Goal: Information Seeking & Learning: Learn about a topic

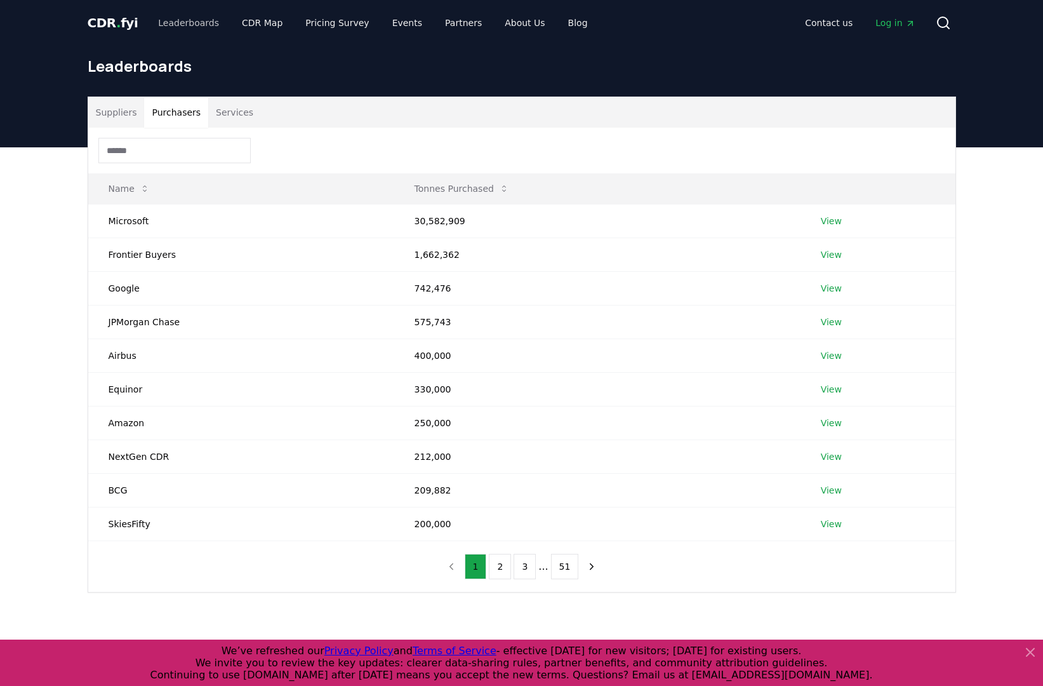
click at [182, 25] on link "Leaderboards" at bounding box center [188, 22] width 81 height 23
click at [113, 114] on button "Suppliers" at bounding box center [116, 112] width 56 height 30
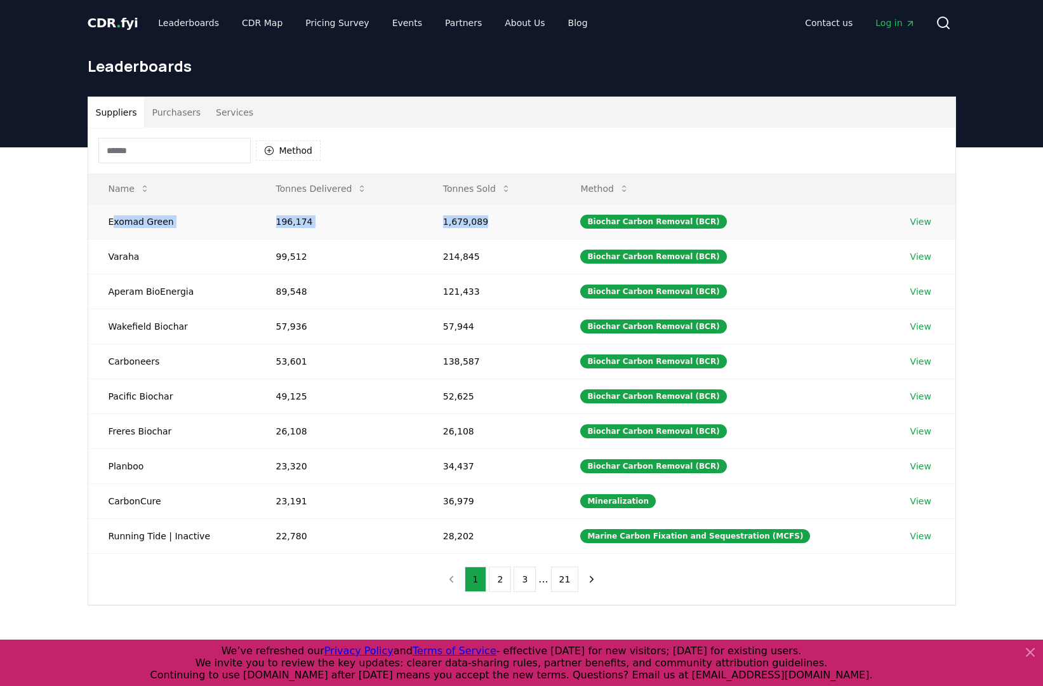
drag, startPoint x: 112, startPoint y: 226, endPoint x: 532, endPoint y: 227, distance: 420.2
click at [532, 227] on tr "Exomad Green 196,174 1,679,089 Biochar Carbon Removal (BCR) View" at bounding box center [521, 221] width 867 height 35
click at [546, 143] on div "Method" at bounding box center [521, 151] width 867 height 46
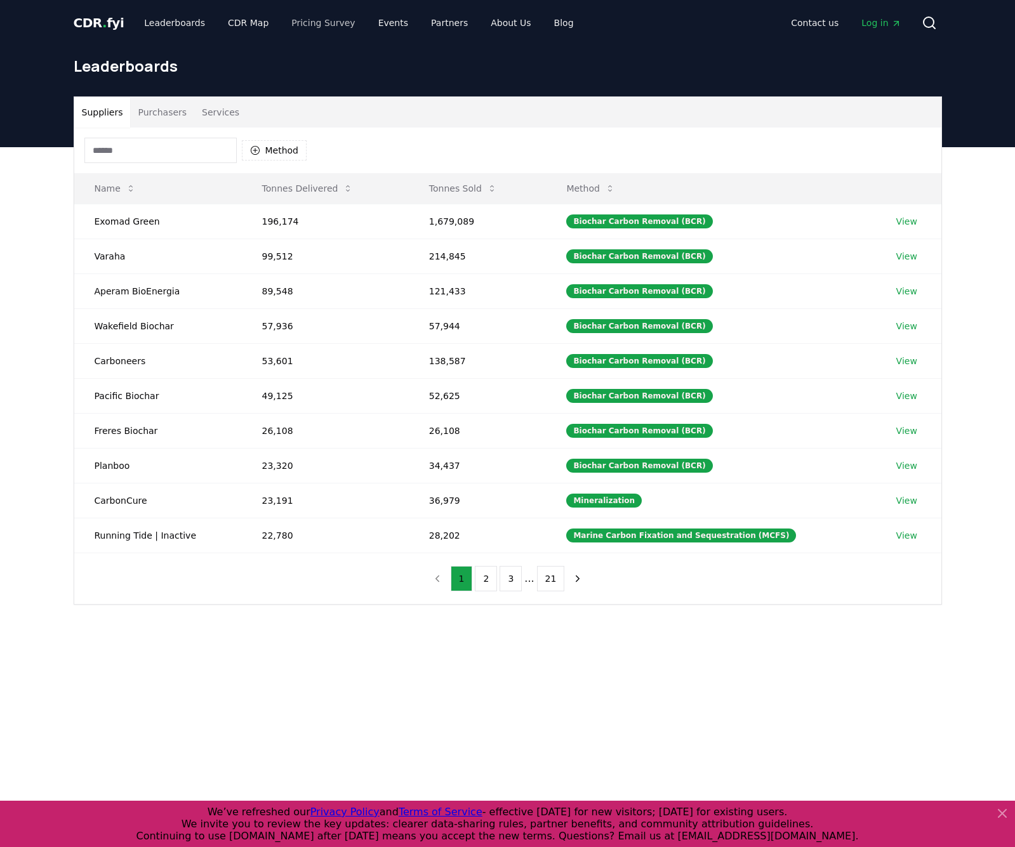
click at [309, 26] on link "Pricing Survey" at bounding box center [323, 22] width 84 height 23
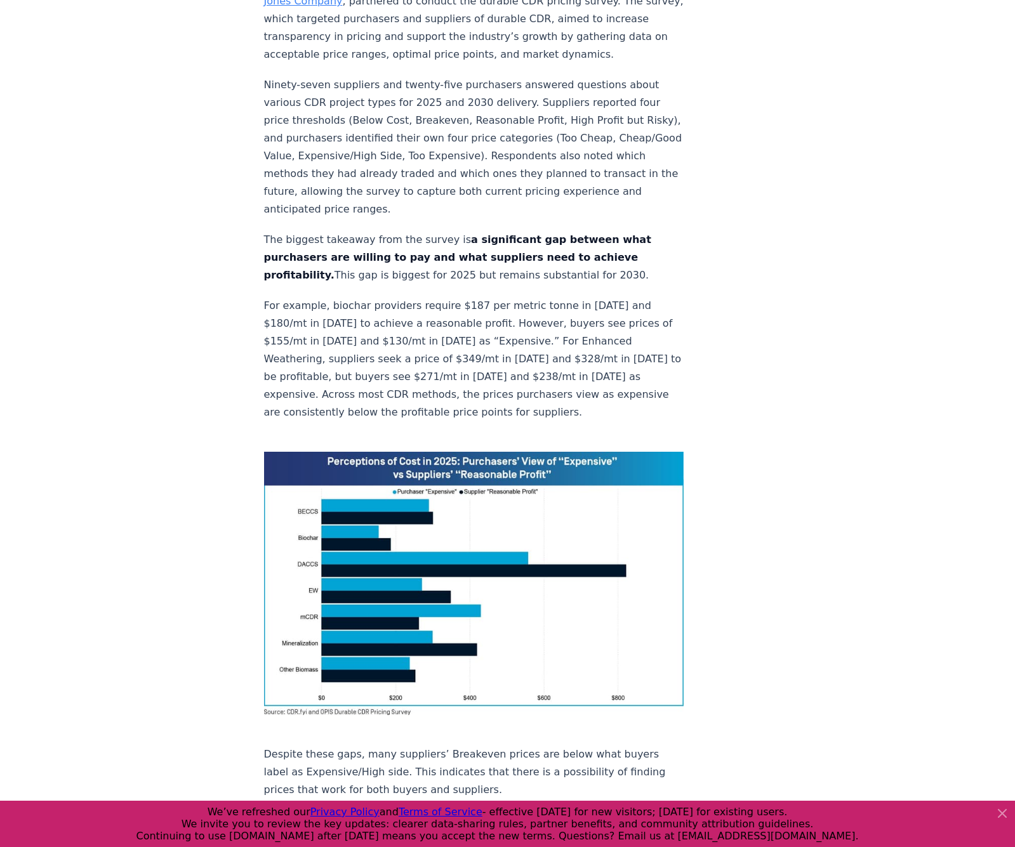
scroll to position [681, 0]
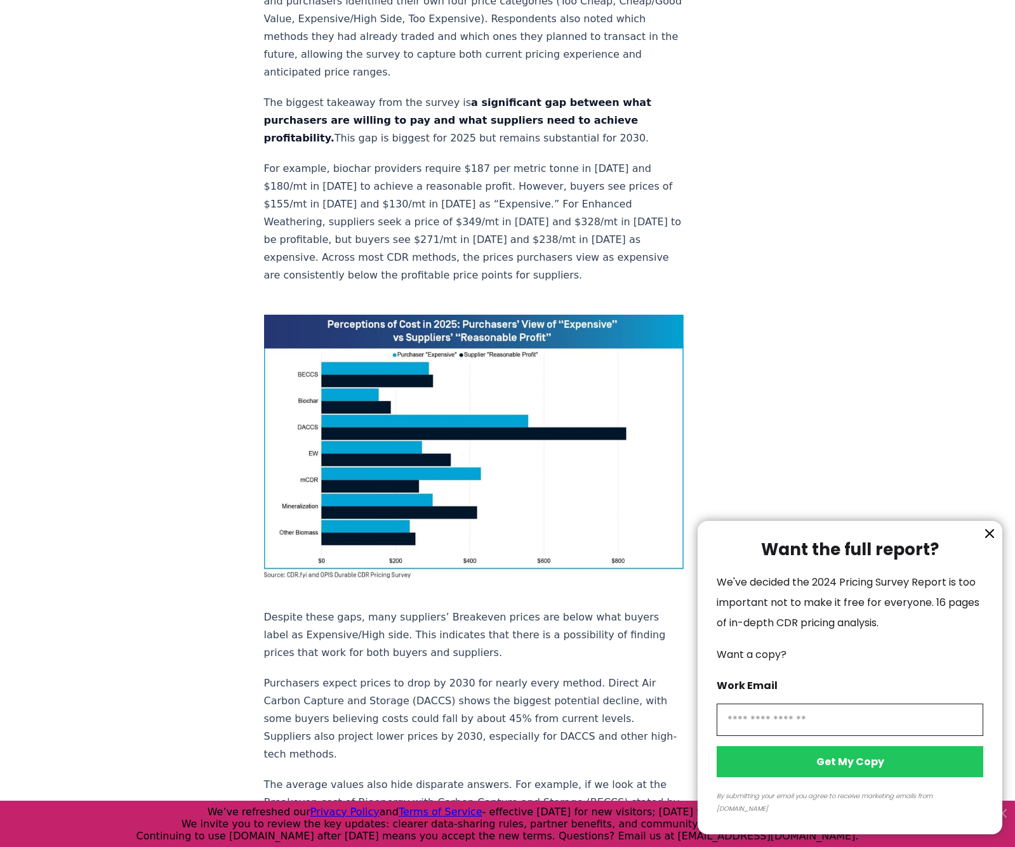
click at [990, 538] on icon "information" at bounding box center [990, 534] width 8 height 8
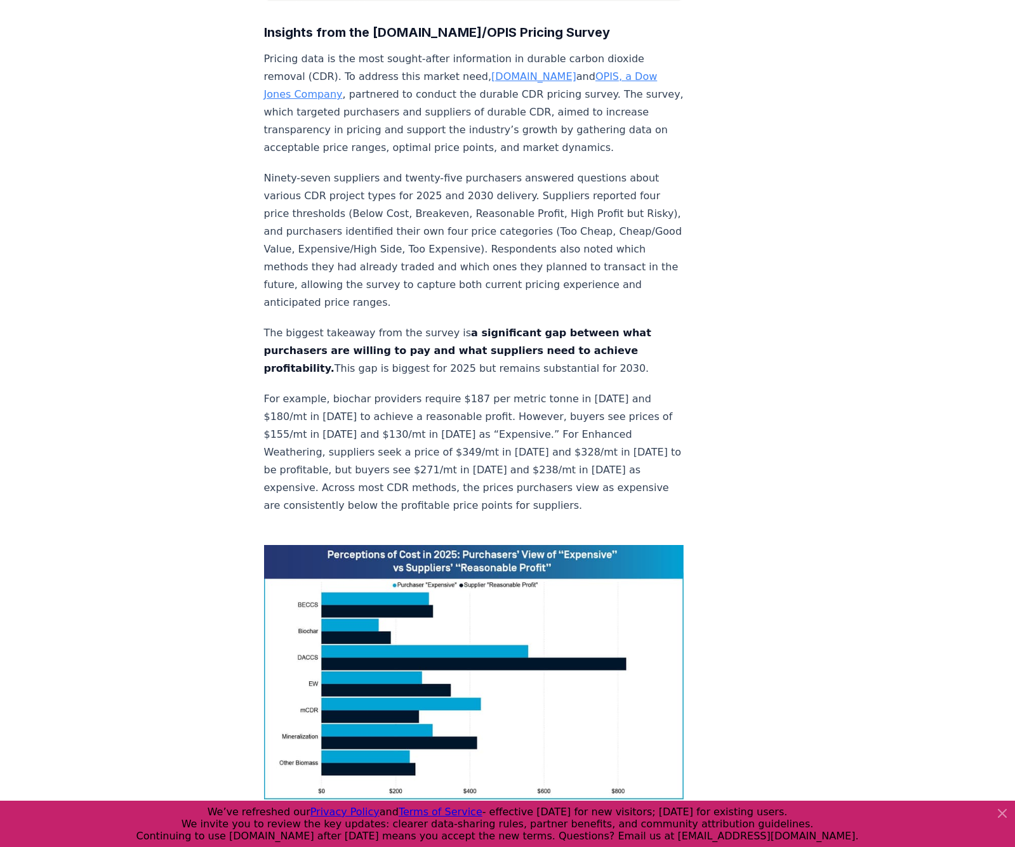
scroll to position [0, 0]
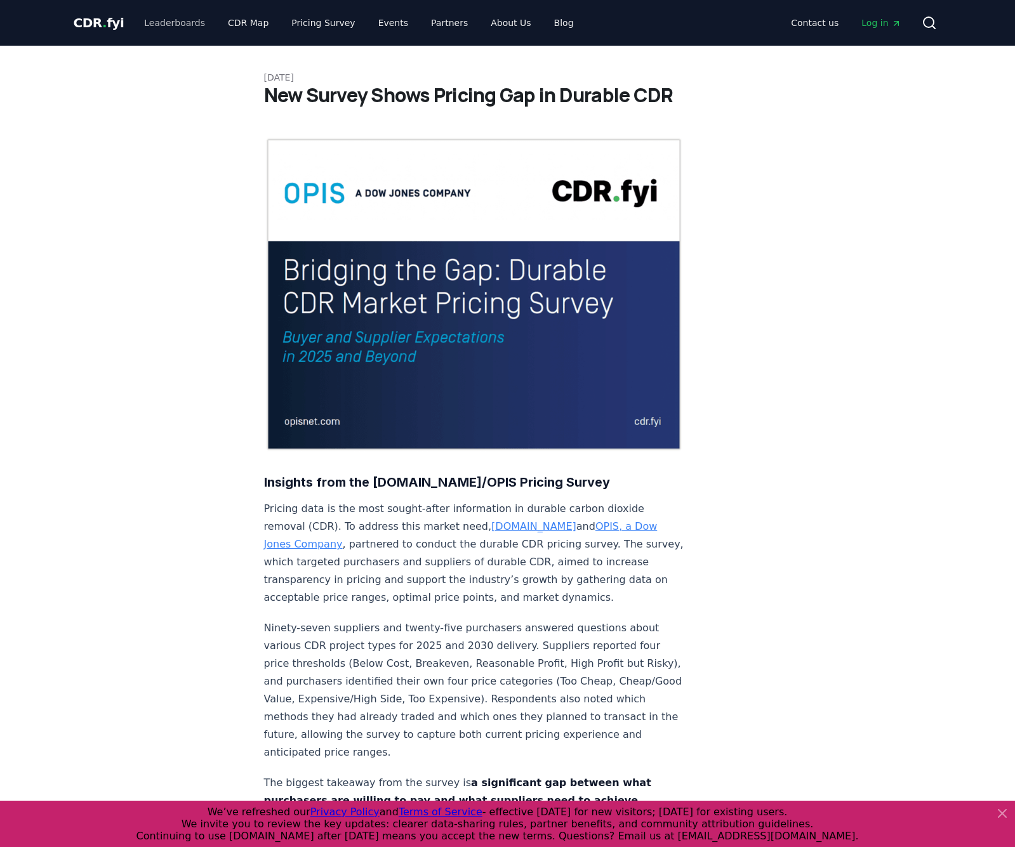
click at [180, 26] on link "Leaderboards" at bounding box center [174, 22] width 81 height 23
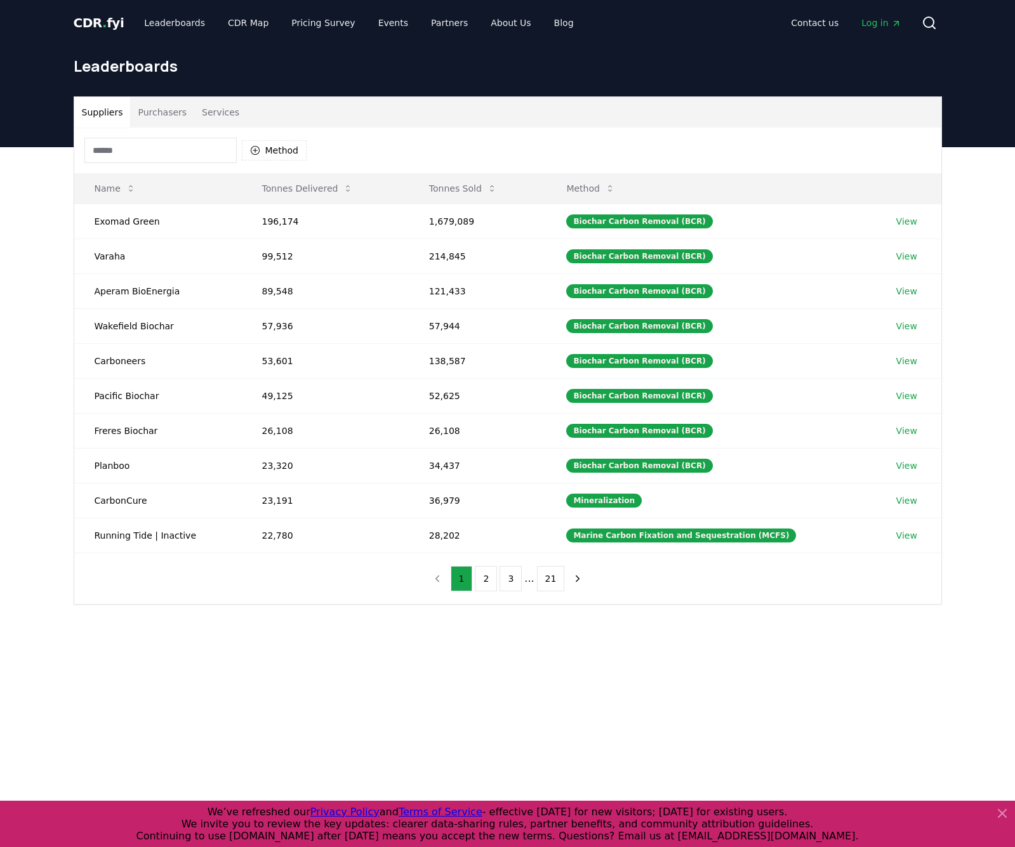
click at [153, 110] on button "Purchasers" at bounding box center [162, 112] width 64 height 30
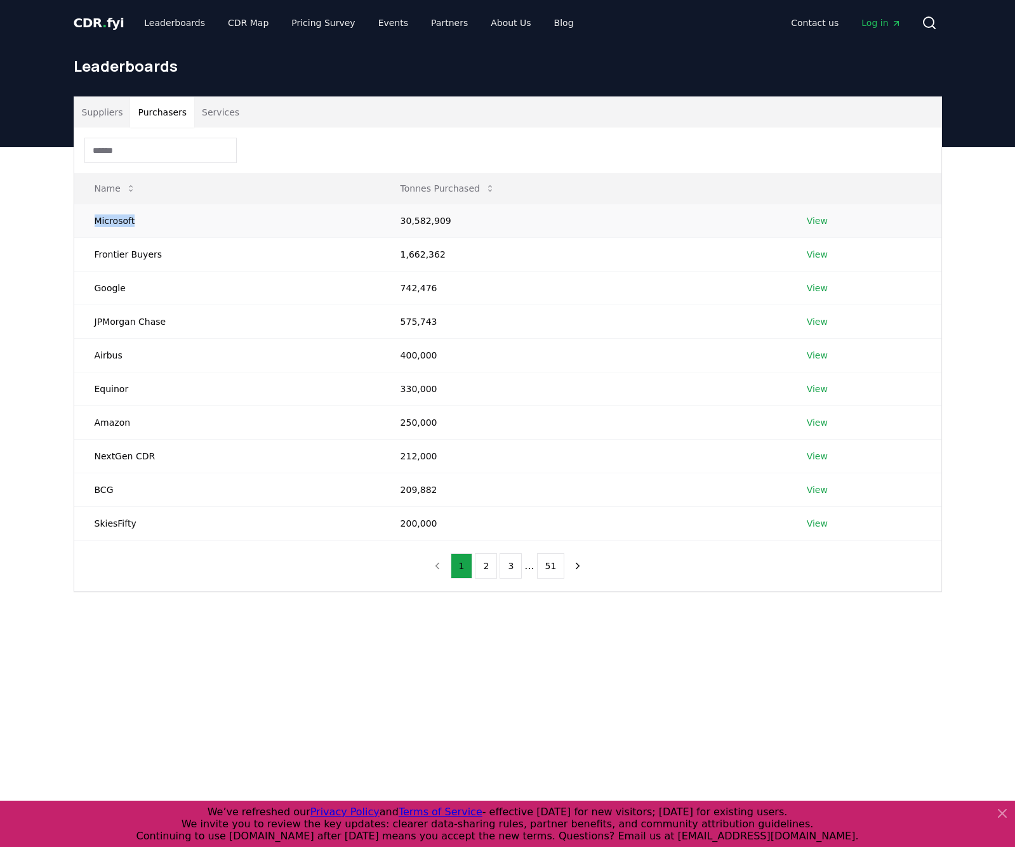
drag, startPoint x: 94, startPoint y: 221, endPoint x: 168, endPoint y: 227, distance: 73.9
click at [168, 227] on td "Microsoft" at bounding box center [227, 221] width 306 height 34
drag, startPoint x: 95, startPoint y: 253, endPoint x: 170, endPoint y: 252, distance: 74.9
click at [170, 252] on td "Frontier Buyers" at bounding box center [227, 254] width 306 height 34
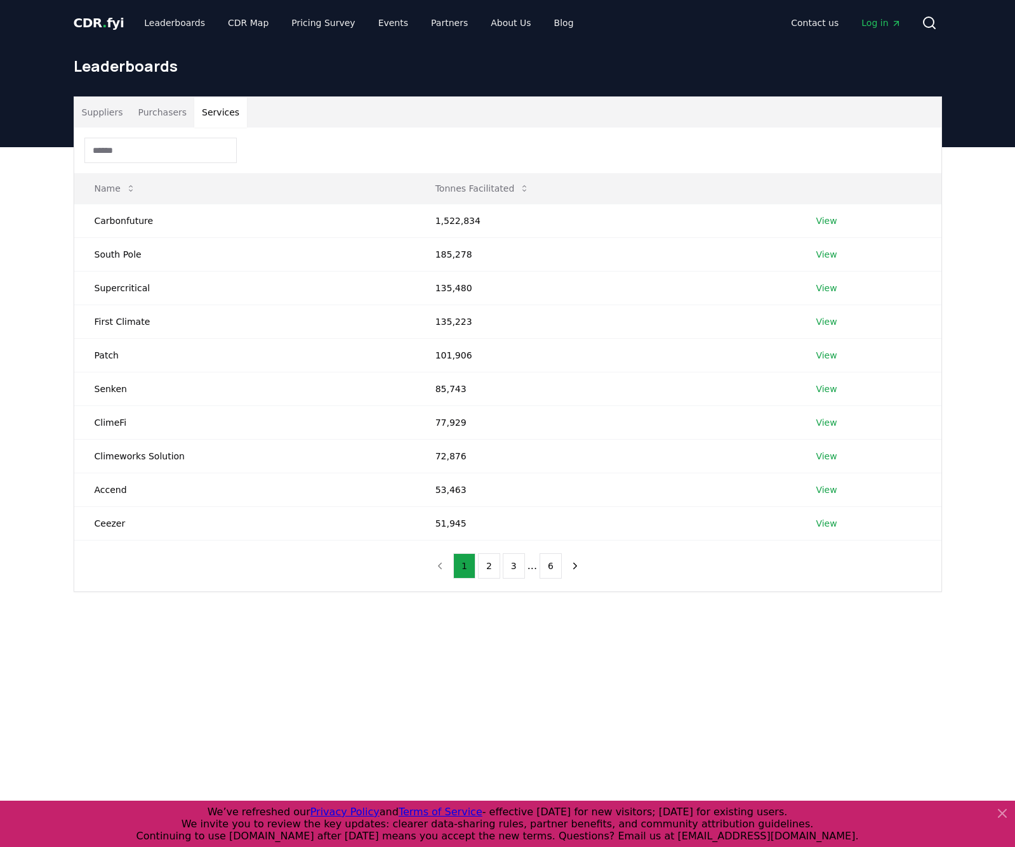
click at [215, 108] on button "Services" at bounding box center [220, 112] width 53 height 30
click at [102, 319] on td "First Climate" at bounding box center [244, 322] width 341 height 34
drag, startPoint x: 95, startPoint y: 352, endPoint x: 111, endPoint y: 355, distance: 16.8
click at [111, 355] on td "Patch" at bounding box center [244, 355] width 341 height 34
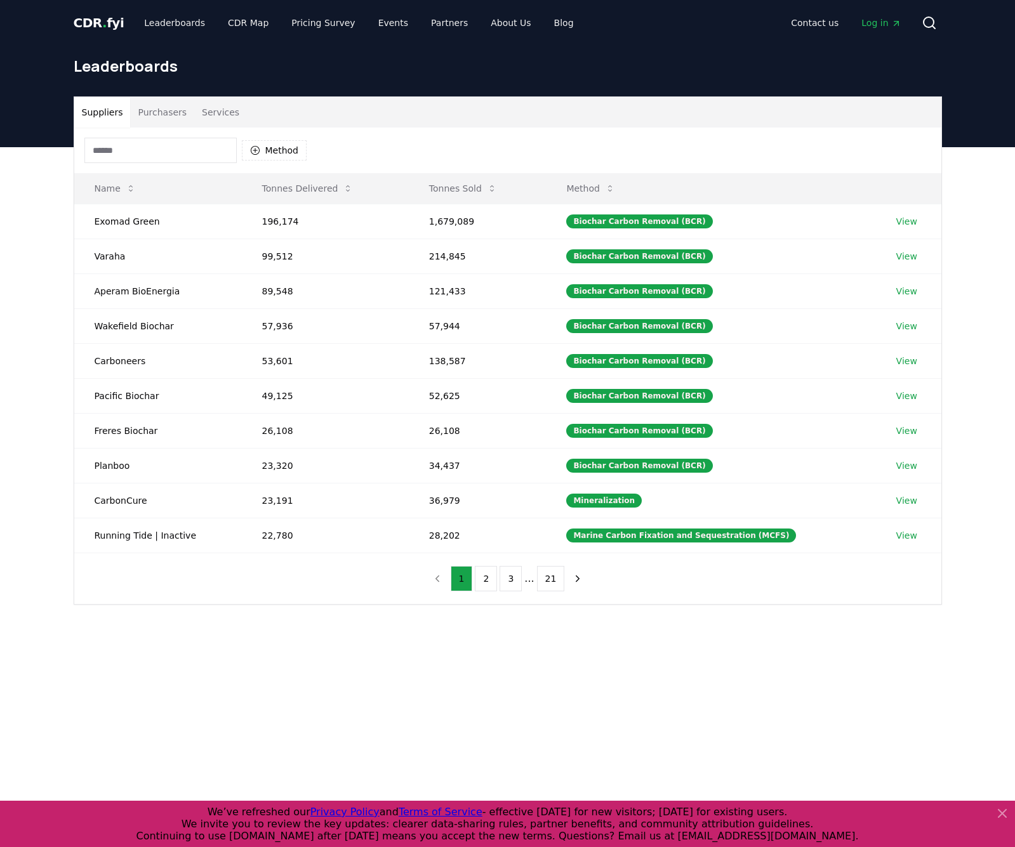
click at [95, 107] on button "Suppliers" at bounding box center [102, 112] width 56 height 30
drag, startPoint x: 96, startPoint y: 221, endPoint x: 164, endPoint y: 218, distance: 68.0
click at [164, 218] on td "Exomad Green" at bounding box center [158, 221] width 168 height 35
click at [108, 223] on td "Exomad Green" at bounding box center [158, 221] width 168 height 35
drag, startPoint x: 98, startPoint y: 224, endPoint x: 117, endPoint y: 225, distance: 19.7
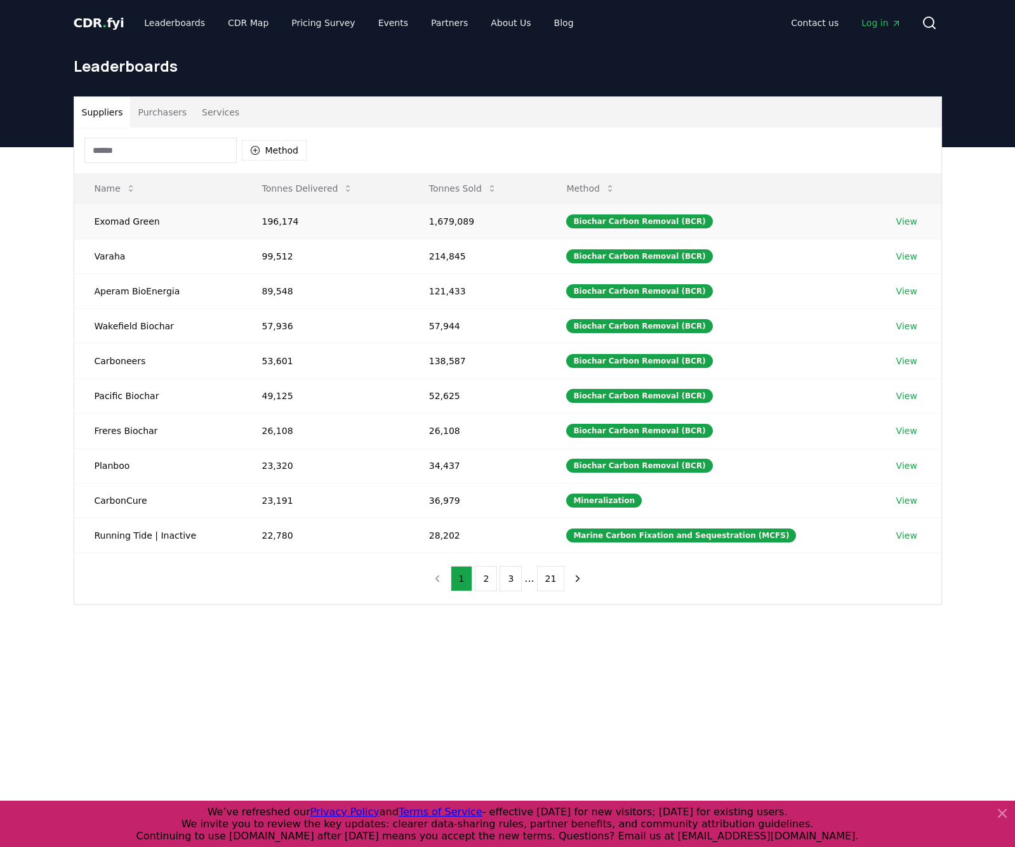
click at [101, 224] on td "Exomad Green" at bounding box center [158, 221] width 168 height 35
click at [484, 580] on button "2" at bounding box center [486, 578] width 22 height 25
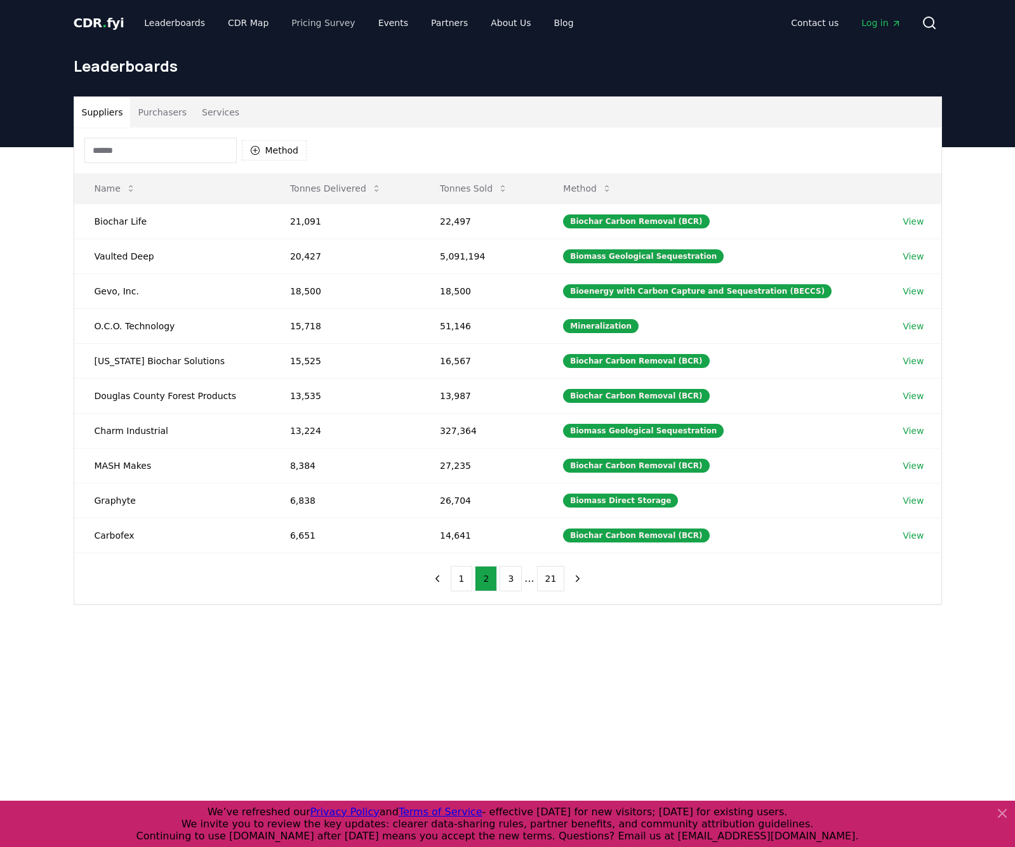
click at [302, 25] on link "Pricing Survey" at bounding box center [323, 22] width 84 height 23
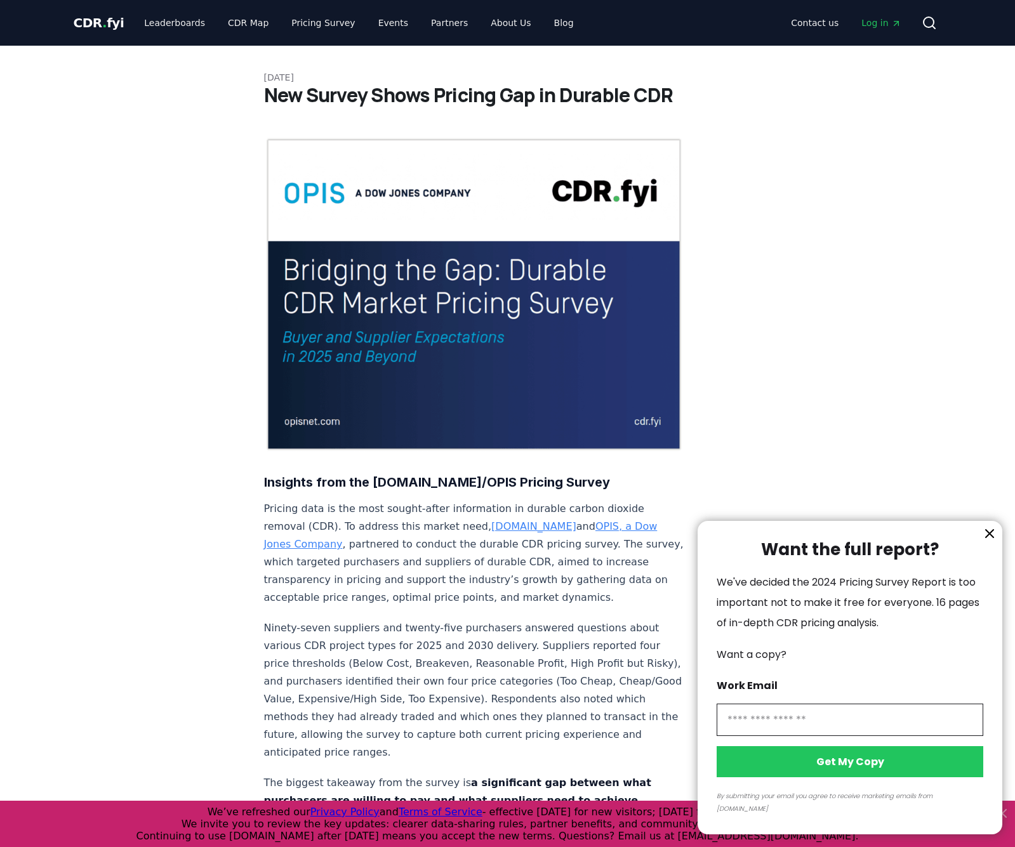
click at [990, 541] on icon "information" at bounding box center [989, 533] width 15 height 15
